Goal: Information Seeking & Learning: Learn about a topic

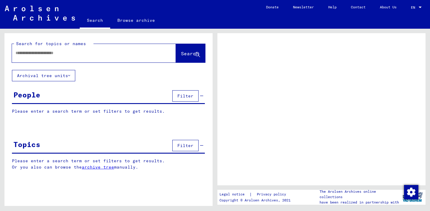
click at [195, 96] on button "Filter" at bounding box center [185, 95] width 26 height 11
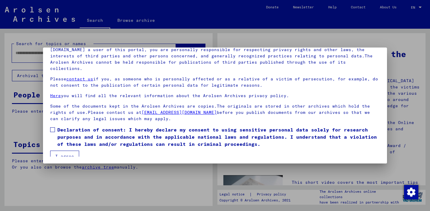
scroll to position [50, 0]
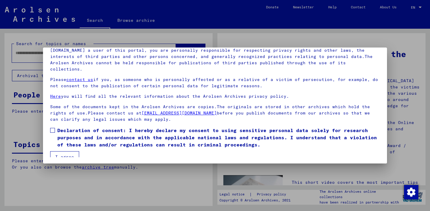
click at [71, 151] on button "I agree" at bounding box center [64, 156] width 29 height 11
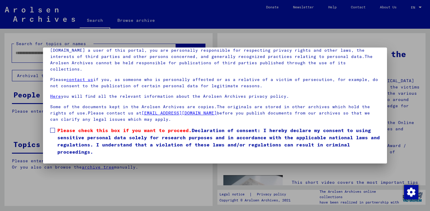
click at [52, 128] on span at bounding box center [52, 130] width 5 height 5
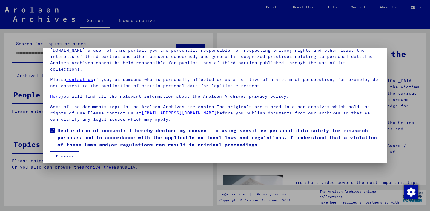
click at [62, 151] on button "I agree" at bounding box center [64, 156] width 29 height 11
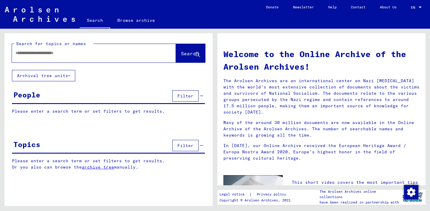
click at [177, 96] on button "Filter" at bounding box center [185, 95] width 26 height 11
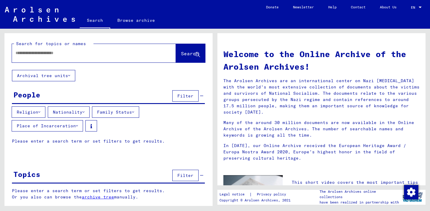
click at [85, 110] on button "Nationality" at bounding box center [69, 111] width 42 height 11
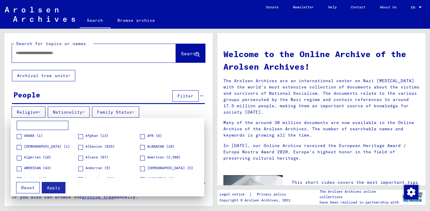
click at [83, 147] on span at bounding box center [80, 147] width 5 height 5
click at [142, 147] on span at bounding box center [142, 147] width 5 height 5
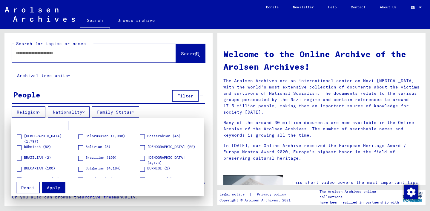
scroll to position [97, 0]
click at [142, 148] on span at bounding box center [142, 147] width 5 height 5
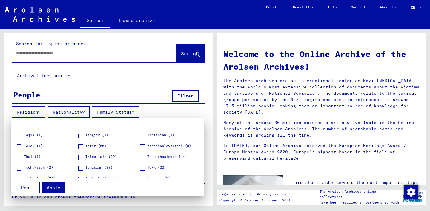
click at [141, 167] on span at bounding box center [142, 168] width 5 height 5
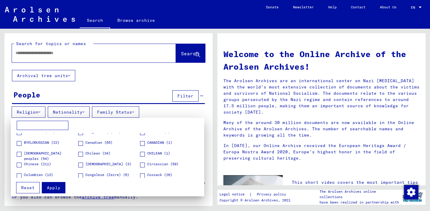
scroll to position [120, 0]
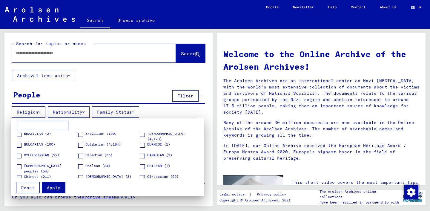
click at [47, 187] on span "Apply" at bounding box center [53, 187] width 13 height 5
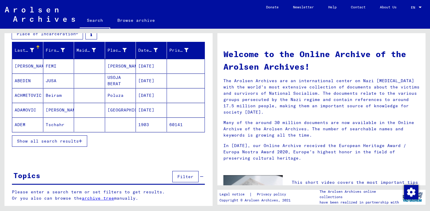
scroll to position [92, 0]
click at [182, 179] on span "Filter" at bounding box center [186, 176] width 16 height 5
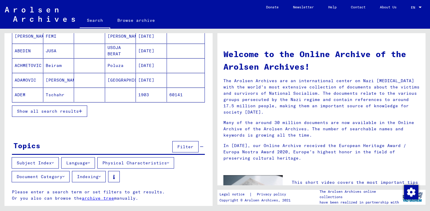
scroll to position [122, 0]
click at [90, 165] on icon at bounding box center [89, 163] width 2 height 4
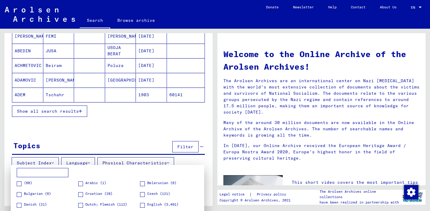
click at [107, 133] on div at bounding box center [215, 105] width 430 height 211
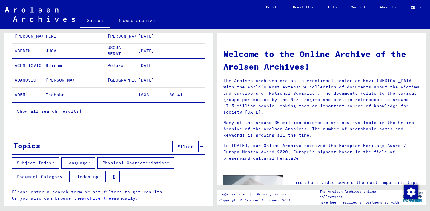
click at [133, 161] on button "Physical Characteristics" at bounding box center [135, 162] width 77 height 11
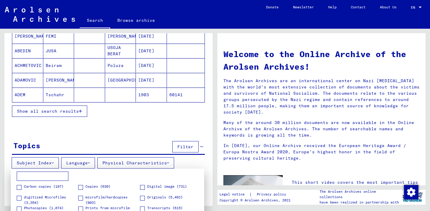
scroll to position [0, 0]
click at [165, 164] on div at bounding box center [215, 105] width 430 height 211
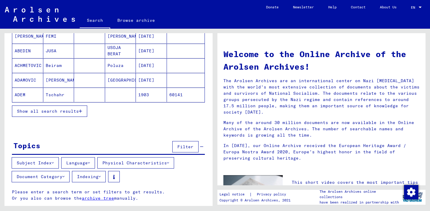
click at [54, 179] on button "Document Category" at bounding box center [41, 176] width 58 height 11
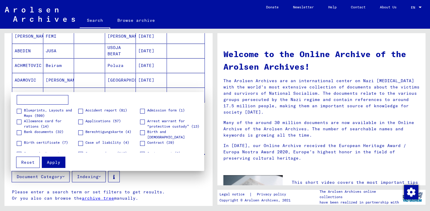
click at [181, 186] on div at bounding box center [215, 105] width 430 height 211
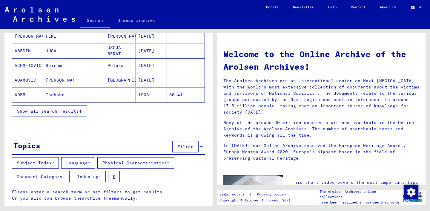
click at [62, 114] on button "Show all search results" at bounding box center [49, 111] width 75 height 11
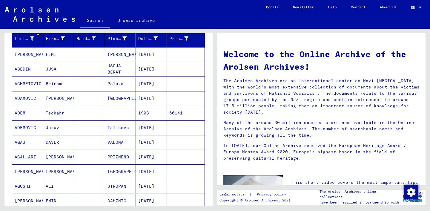
scroll to position [51, 0]
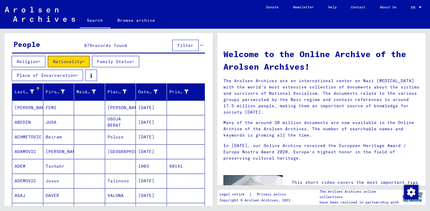
click at [88, 58] on button "Nationality" at bounding box center [69, 61] width 42 height 11
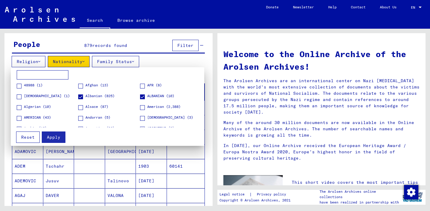
scroll to position [0, 0]
click at [163, 62] on div at bounding box center [215, 105] width 430 height 211
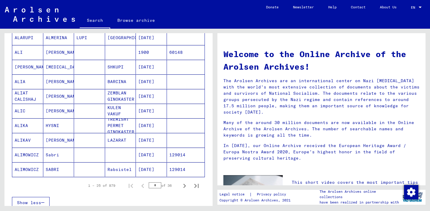
scroll to position [358, 0]
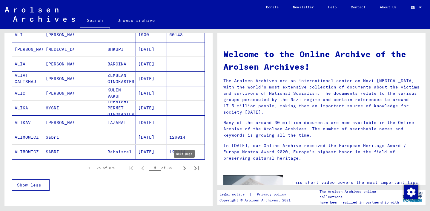
click at [184, 169] on icon "Next page" at bounding box center [185, 168] width 8 height 8
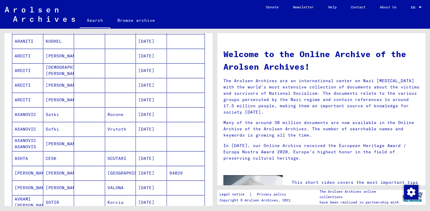
scroll to position [292, 0]
drag, startPoint x: 371, startPoint y: 1, endPoint x: 216, endPoint y: 94, distance: 180.3
click at [216, 94] on div "Welcome to the Online Archive of the Arolsen Archives! The Arolsen Archives are…" at bounding box center [323, 117] width 215 height 177
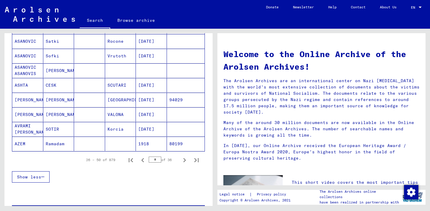
scroll to position [371, 0]
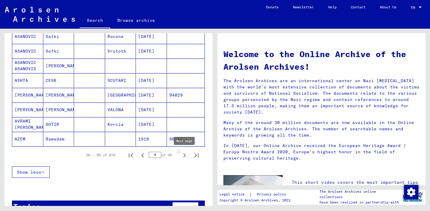
click at [184, 155] on icon "Next page" at bounding box center [185, 155] width 8 height 8
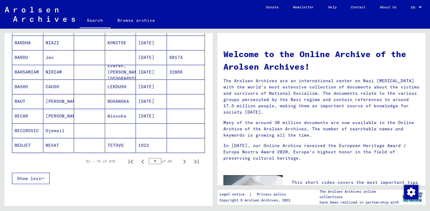
scroll to position [366, 0]
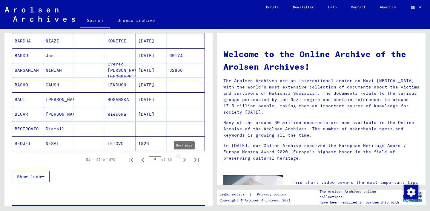
click at [183, 161] on icon "Next page" at bounding box center [185, 160] width 8 height 8
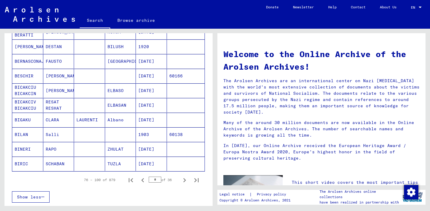
scroll to position [348, 0]
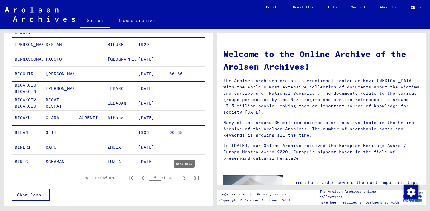
click at [184, 178] on icon "Next page" at bounding box center [185, 178] width 8 height 8
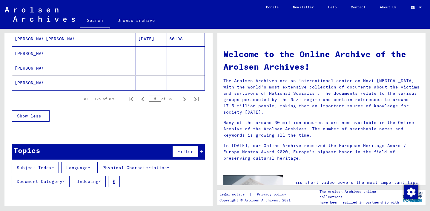
scroll to position [0, 0]
click at [184, 99] on icon "Next page" at bounding box center [185, 99] width 8 height 8
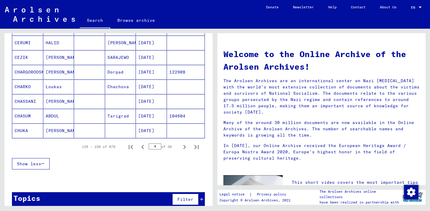
scroll to position [380, 0]
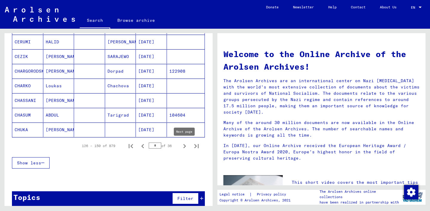
click at [184, 144] on icon "Next page" at bounding box center [185, 146] width 8 height 8
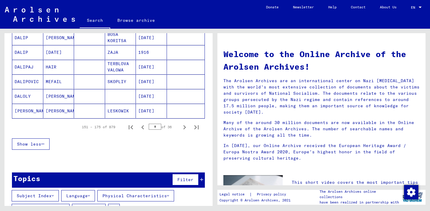
scroll to position [399, 0]
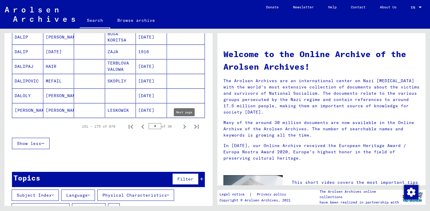
click at [182, 126] on icon "Next page" at bounding box center [185, 127] width 8 height 8
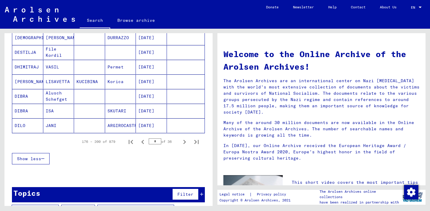
scroll to position [384, 0]
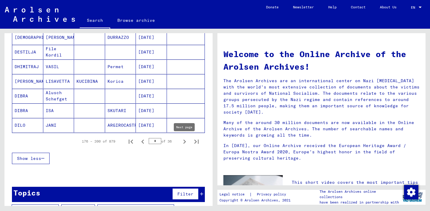
click at [185, 143] on icon "Next page" at bounding box center [185, 142] width 3 height 4
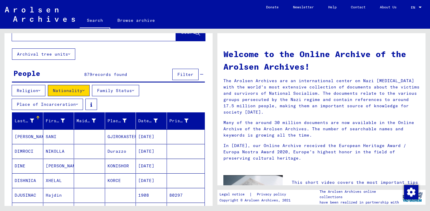
scroll to position [39, 0]
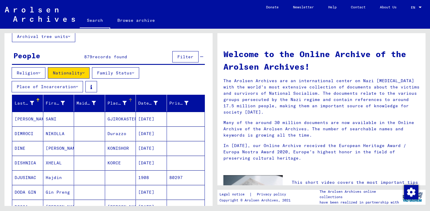
click at [117, 105] on div "Place of Birth" at bounding box center [117, 103] width 19 height 6
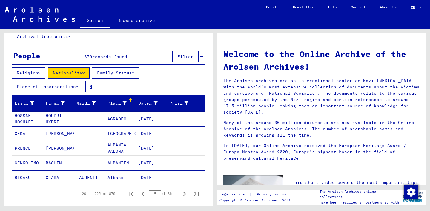
click at [118, 102] on div "Place of Birth" at bounding box center [117, 103] width 19 height 6
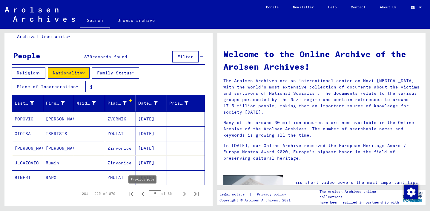
click at [143, 193] on icon "Previous page" at bounding box center [143, 194] width 8 height 8
type input "*"
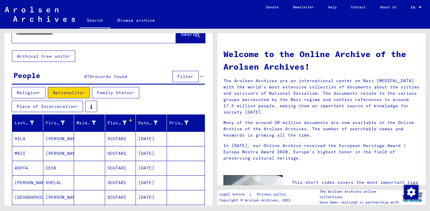
scroll to position [19, 0]
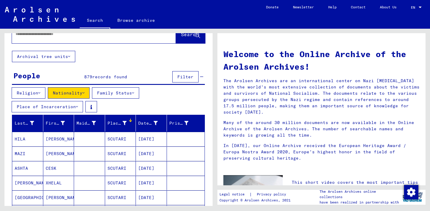
click at [121, 125] on div "Place of Birth" at bounding box center [117, 123] width 19 height 6
